Goal: Transaction & Acquisition: Book appointment/travel/reservation

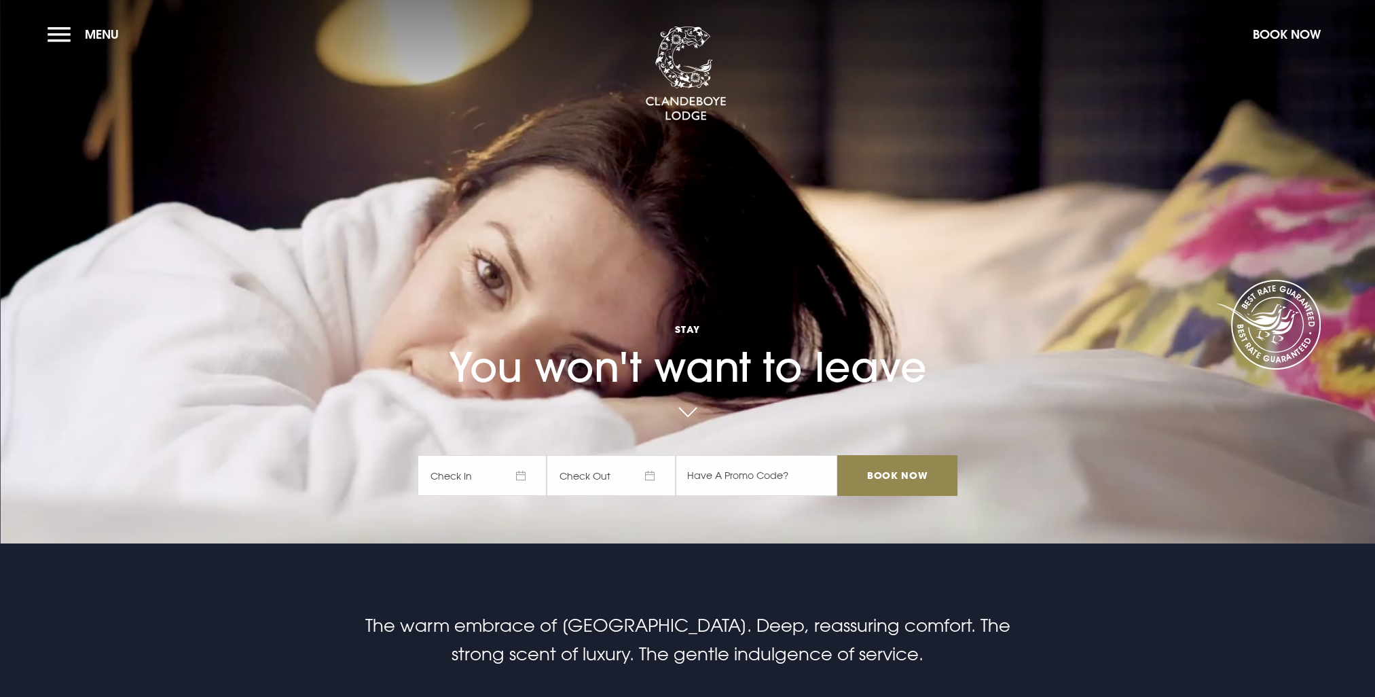
click at [505, 467] on span "Check In" at bounding box center [482, 475] width 129 height 41
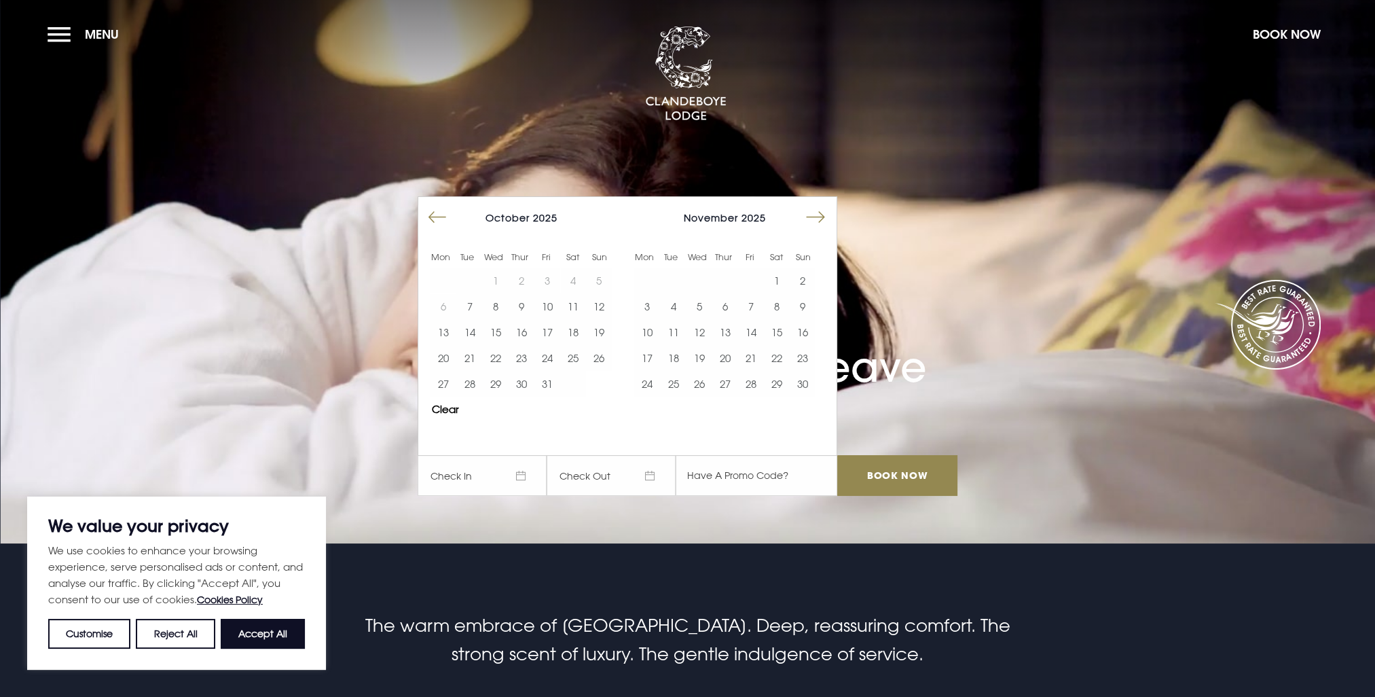
click at [829, 224] on button "Move forward to switch to the next month." at bounding box center [816, 217] width 26 height 26
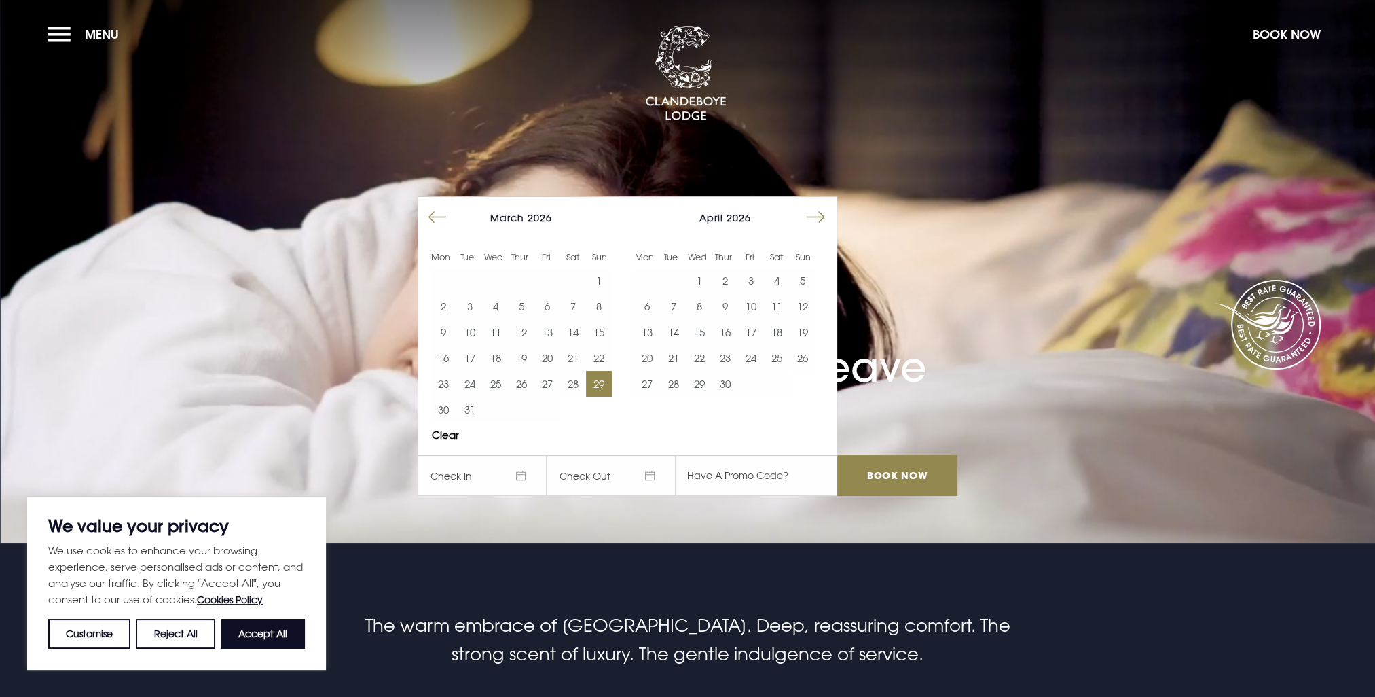
click at [602, 387] on button "29" at bounding box center [599, 384] width 26 height 26
click at [448, 411] on button "30" at bounding box center [444, 410] width 26 height 26
click at [918, 477] on input "Book Now" at bounding box center [897, 475] width 120 height 41
